Goal: Transaction & Acquisition: Book appointment/travel/reservation

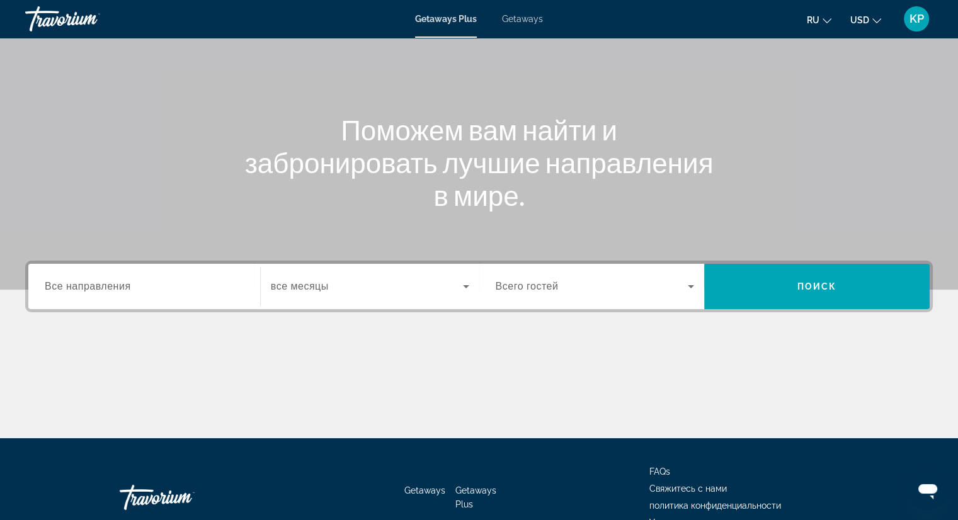
scroll to position [88, 0]
click at [173, 302] on div "Search widget" at bounding box center [144, 287] width 199 height 36
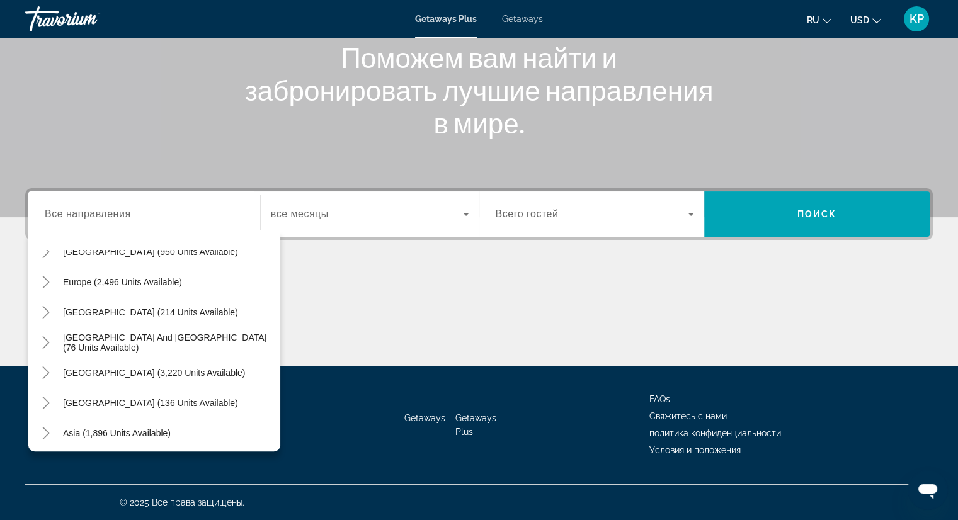
scroll to position [146, 0]
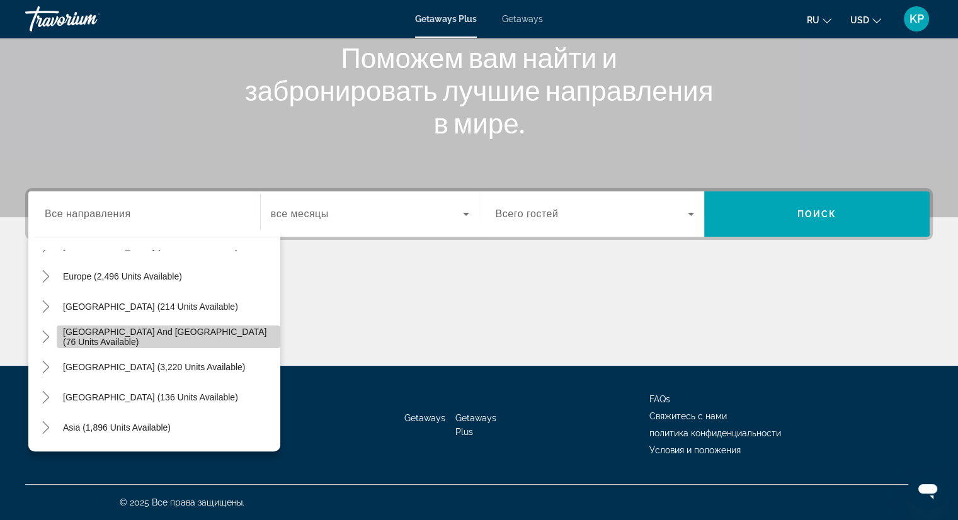
click at [241, 332] on span "[GEOGRAPHIC_DATA] and [GEOGRAPHIC_DATA] (76 units available)" at bounding box center [168, 337] width 211 height 20
type input "**********"
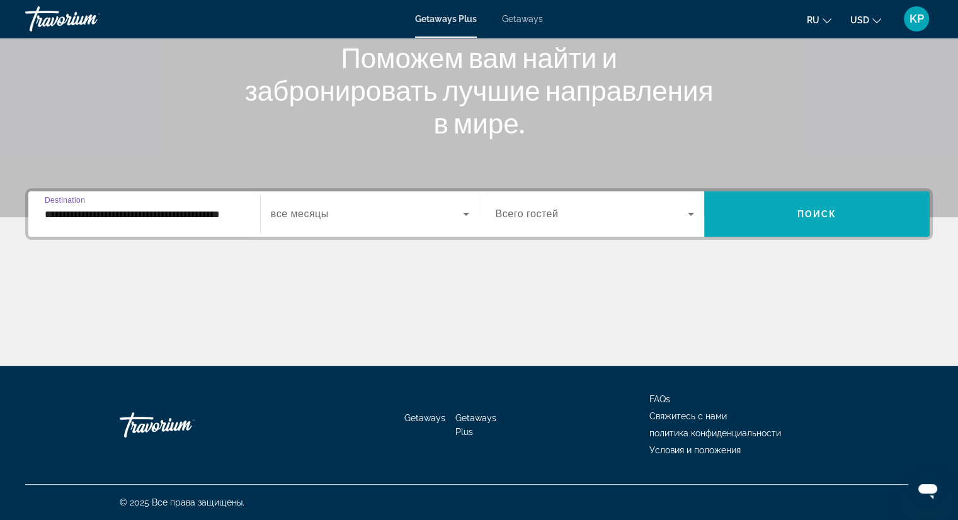
click at [771, 216] on span "Search widget" at bounding box center [816, 214] width 225 height 30
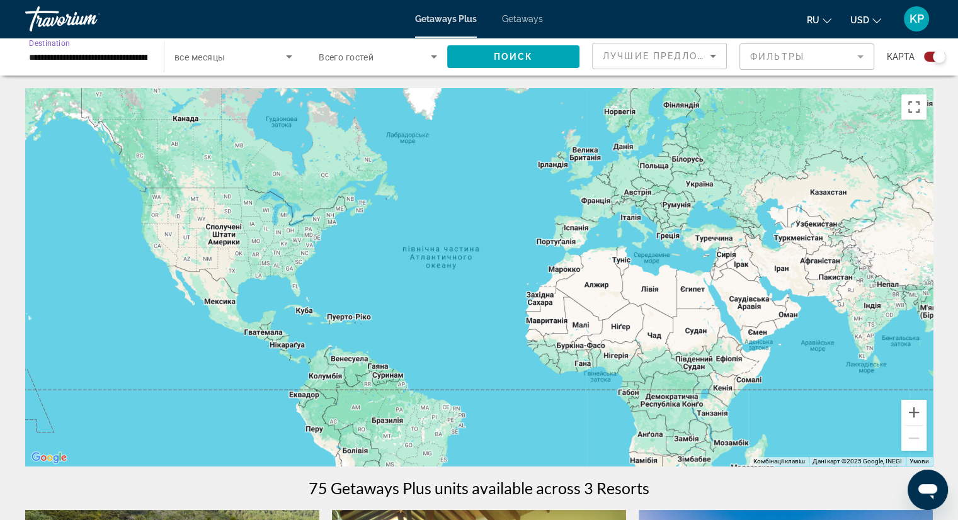
click at [127, 60] on input "**********" at bounding box center [88, 57] width 118 height 15
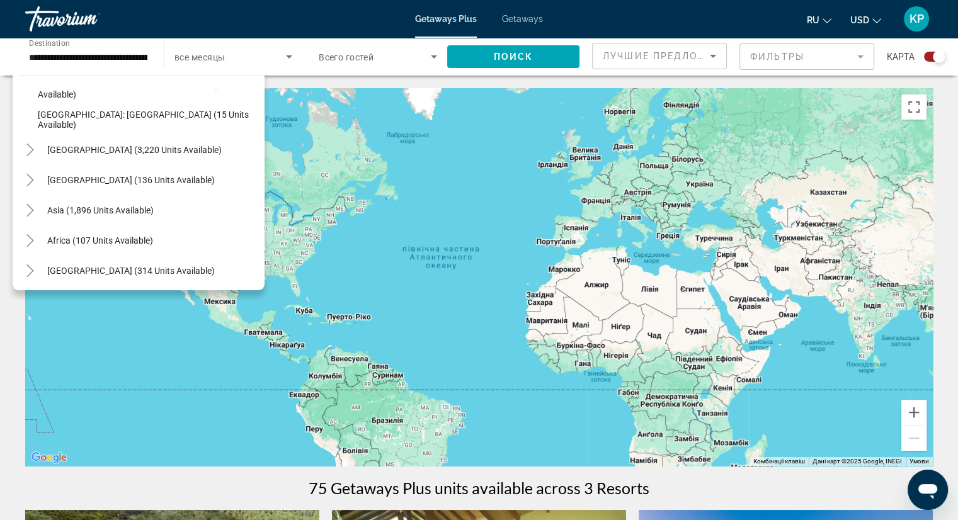
scroll to position [264, 0]
click at [149, 207] on span "Asia (1,896 units available)" at bounding box center [100, 208] width 106 height 10
type input "**********"
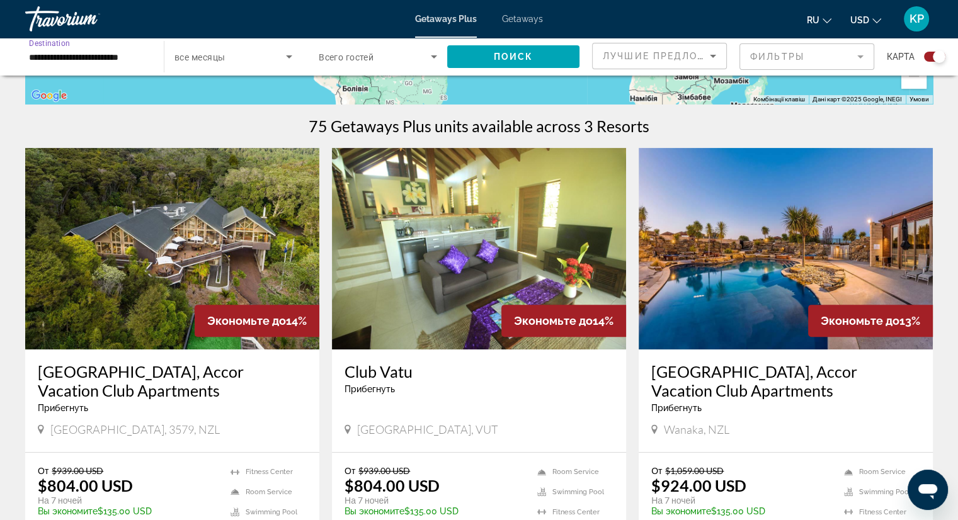
scroll to position [360, 0]
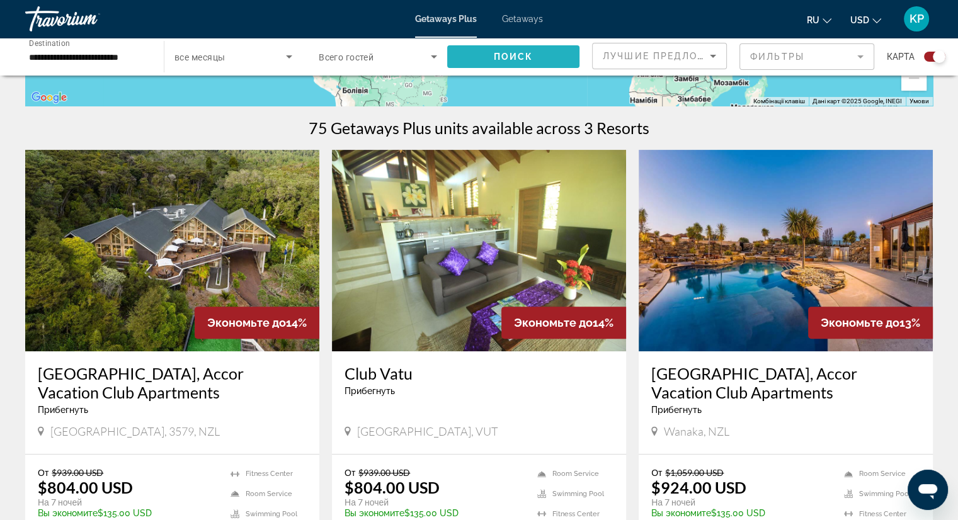
click at [463, 58] on span "Search widget" at bounding box center [513, 57] width 132 height 30
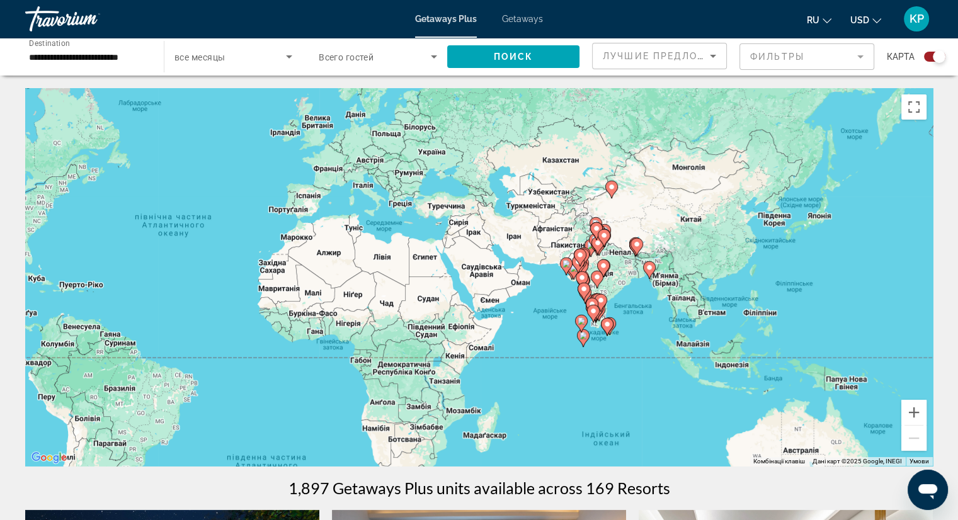
drag, startPoint x: 796, startPoint y: 302, endPoint x: 523, endPoint y: 270, distance: 275.1
click at [523, 270] on div "Увімкніть режим перетягування за допомогою клавіатури, натиснувши Alt + Enter. …" at bounding box center [478, 277] width 907 height 378
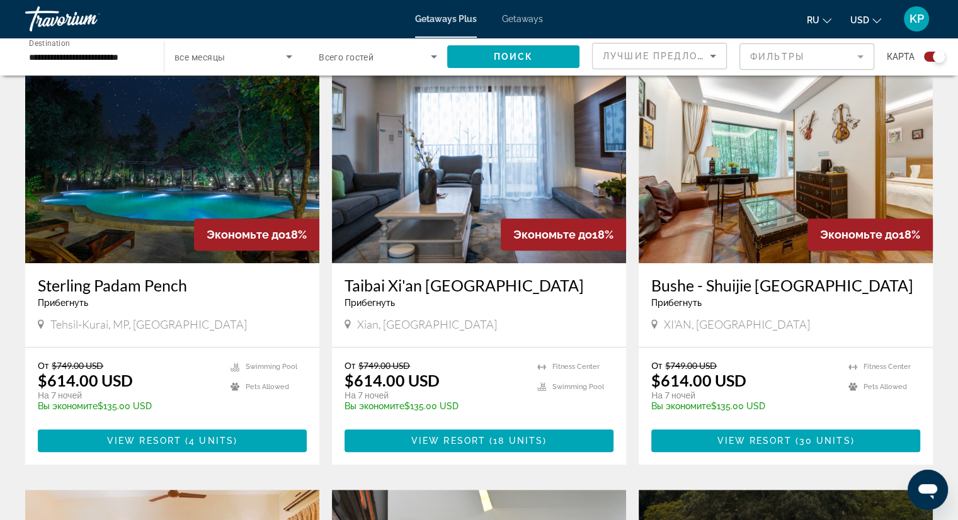
scroll to position [436, 0]
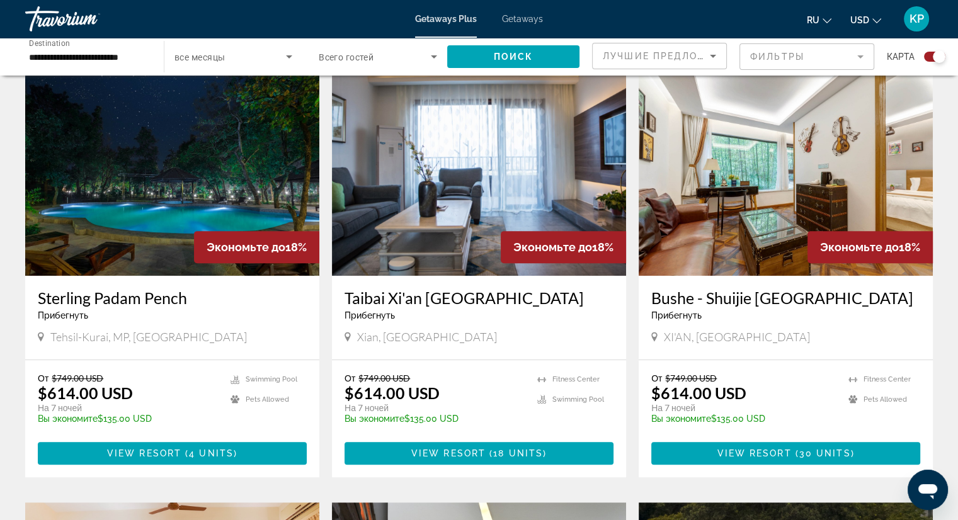
drag, startPoint x: 346, startPoint y: 375, endPoint x: 461, endPoint y: 417, distance: 122.7
click at [461, 417] on div "От $749.00 USD $614.00 USD На 7 ночей Вы экономите $135.00 USD temp" at bounding box center [434, 403] width 180 height 60
copy div "От $749.00 USD $614.00 USD На 7 ночей Вы экономите $135.00 USD"
click at [628, 377] on app-exchanges-search-item "Экономьте до 18% Taibai Xi'an Hot Spring Hotel Прибегнуть - Это курорт только д…" at bounding box center [479, 275] width 307 height 403
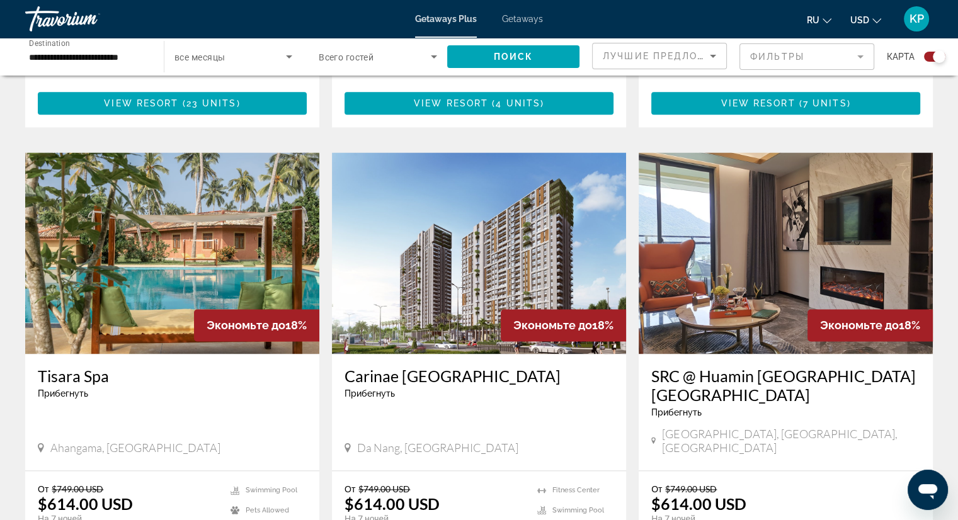
scroll to position [1695, 0]
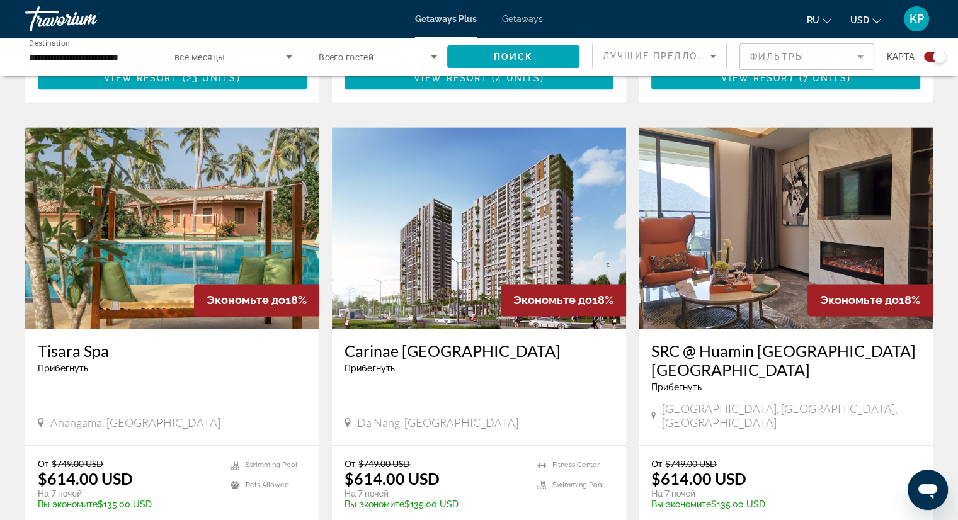
click at [202, 217] on img "Main content" at bounding box center [172, 227] width 294 height 201
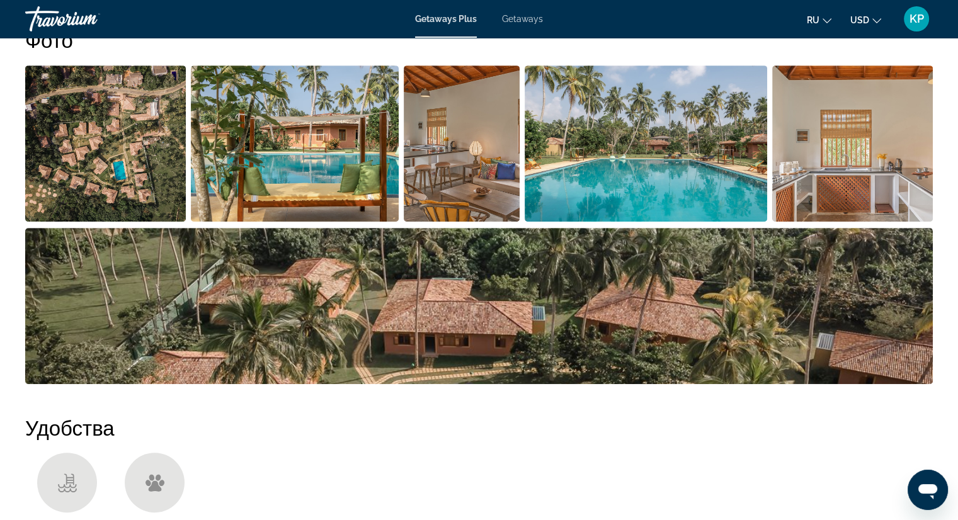
scroll to position [655, 0]
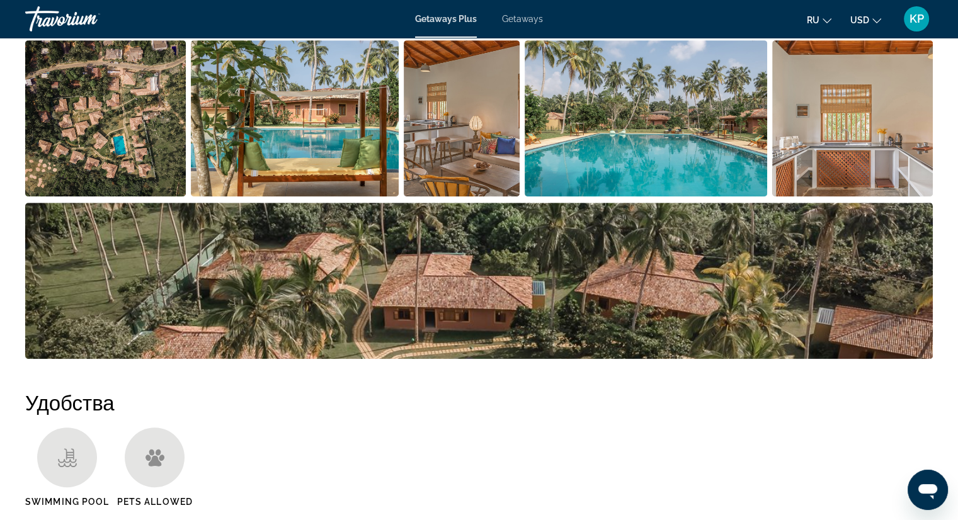
click at [108, 153] on img "Open full-screen image slider" at bounding box center [105, 118] width 161 height 156
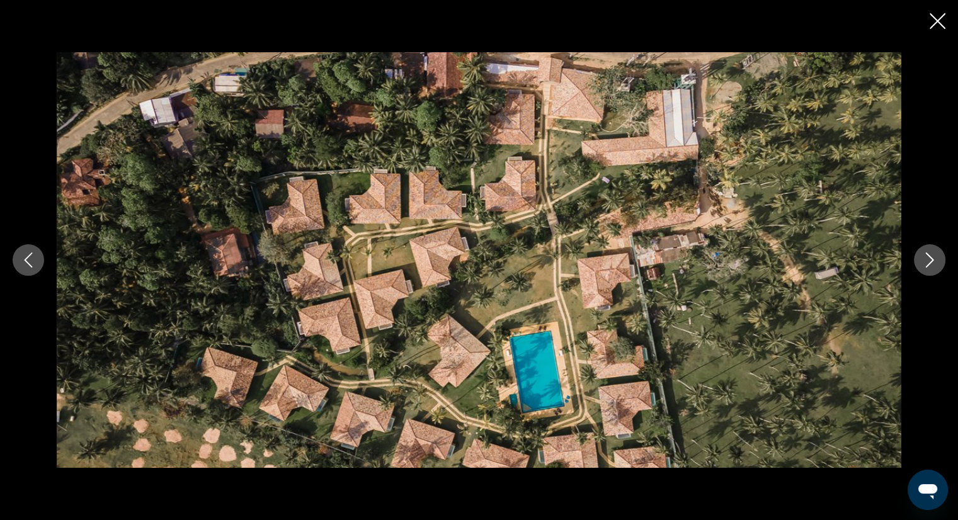
click at [932, 260] on icon "Next image" at bounding box center [930, 259] width 8 height 15
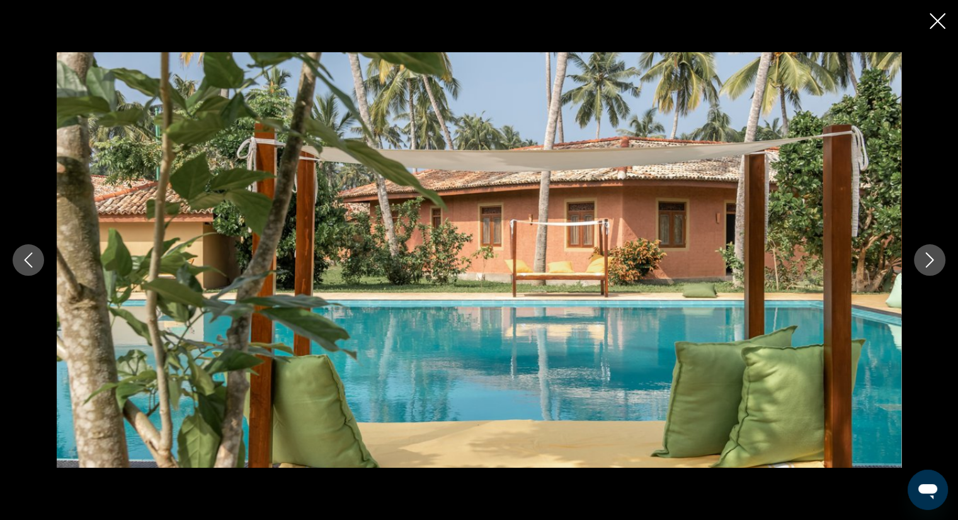
click at [932, 260] on icon "Next image" at bounding box center [930, 259] width 8 height 15
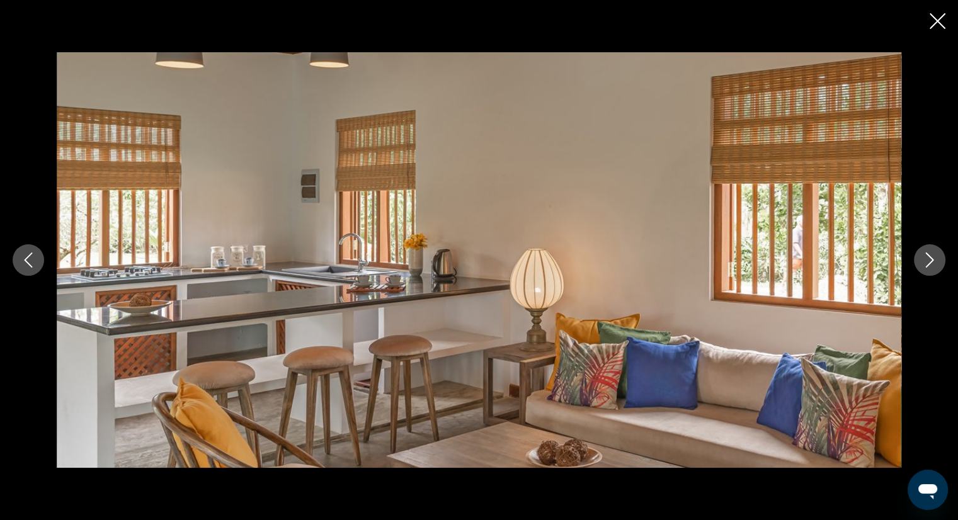
click at [931, 261] on icon "Next image" at bounding box center [930, 259] width 8 height 15
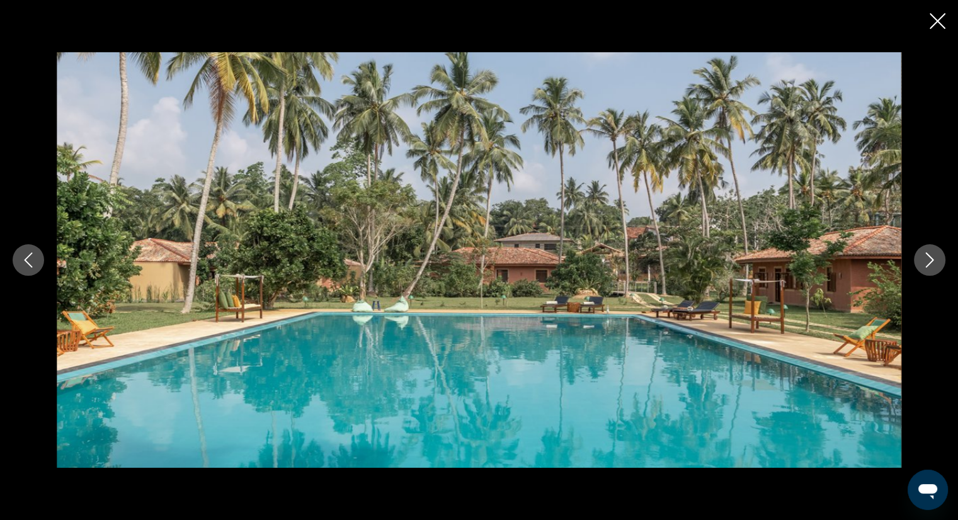
click at [931, 264] on icon "Next image" at bounding box center [929, 259] width 15 height 15
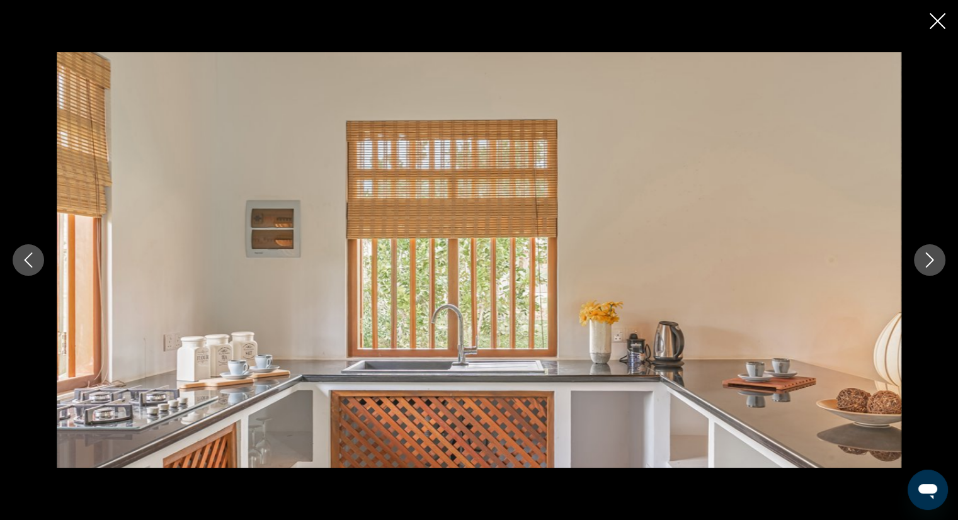
click at [931, 264] on icon "Next image" at bounding box center [929, 259] width 15 height 15
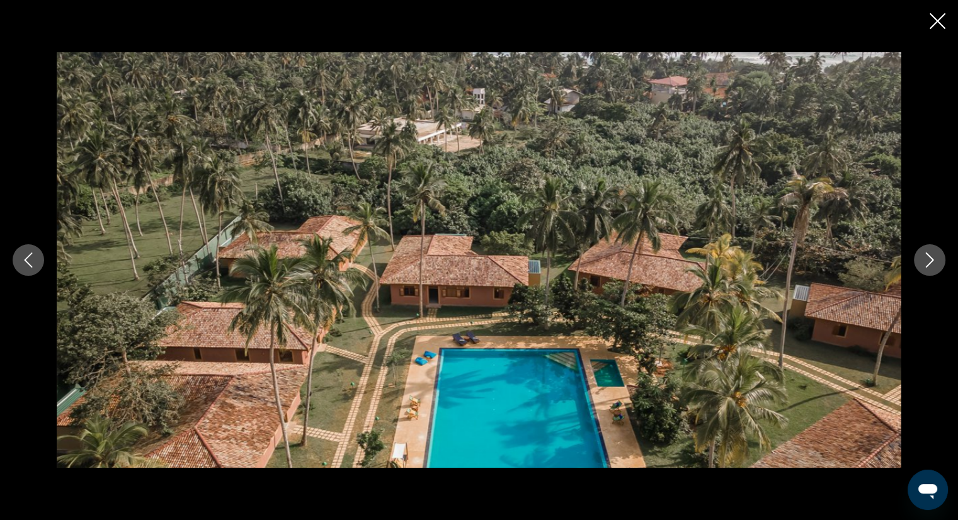
click at [931, 264] on icon "Next image" at bounding box center [929, 259] width 15 height 15
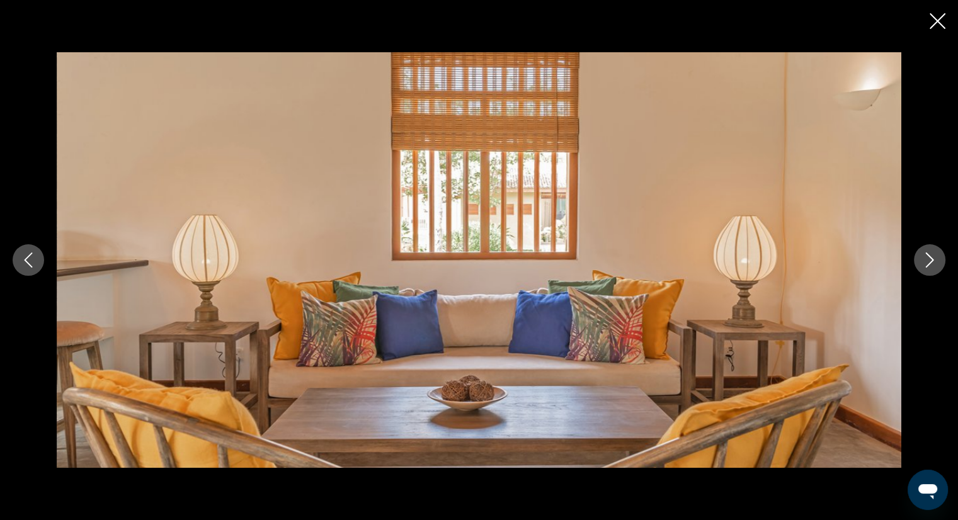
click at [942, 16] on icon "Close slideshow" at bounding box center [937, 21] width 16 height 16
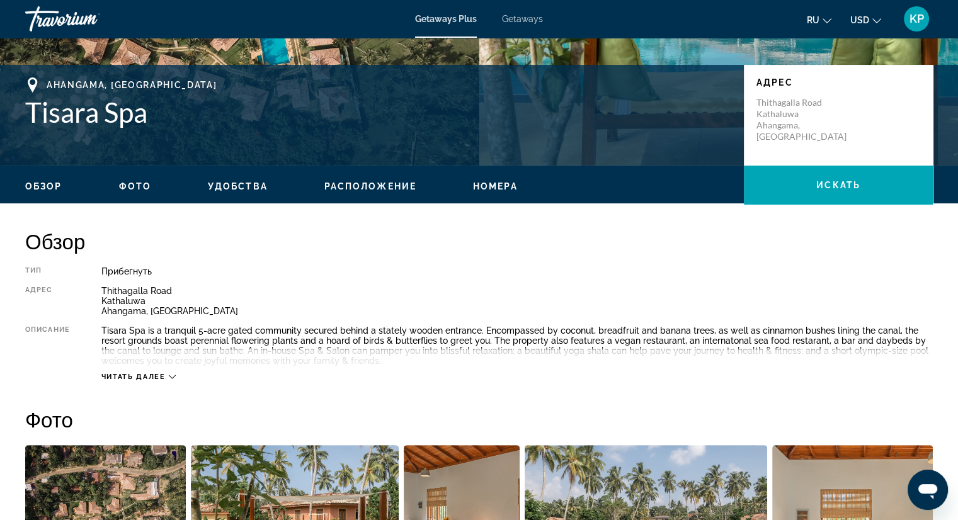
scroll to position [0, 0]
